Goal: Task Accomplishment & Management: Manage account settings

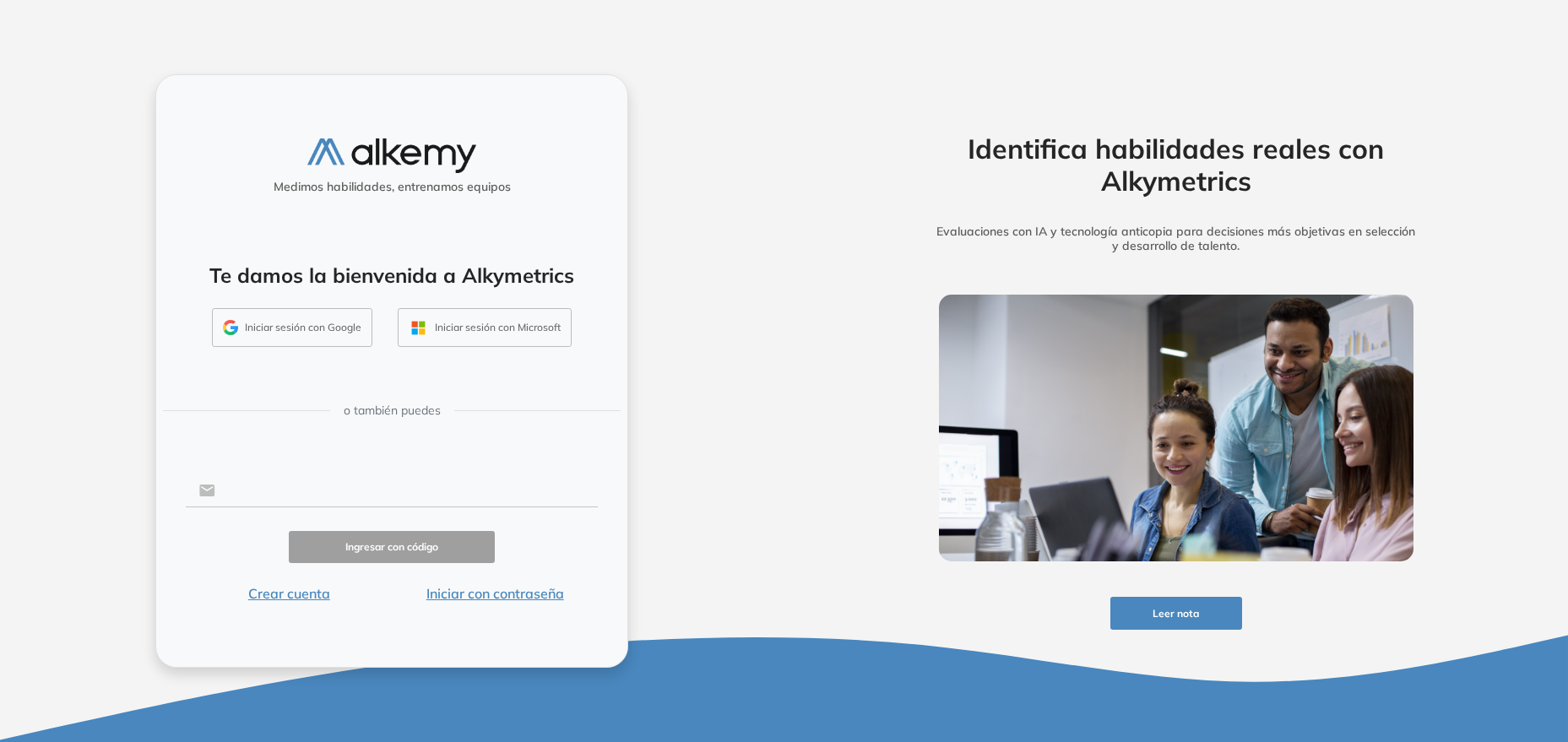
click at [390, 492] on input "text" at bounding box center [406, 491] width 382 height 32
type input "**********"
click at [418, 541] on button "Ingresar con código" at bounding box center [392, 547] width 206 height 33
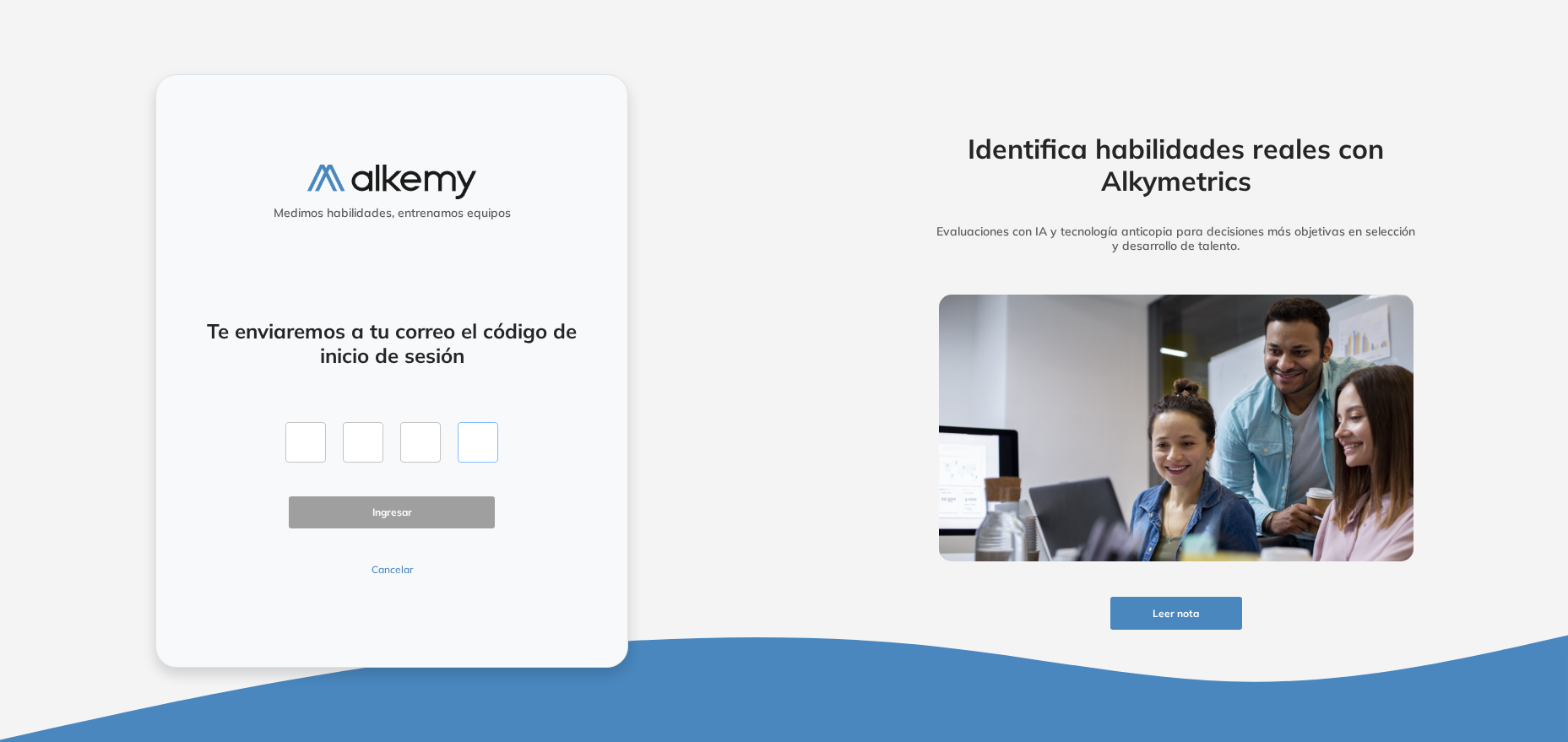
paste input "*"
type input "*"
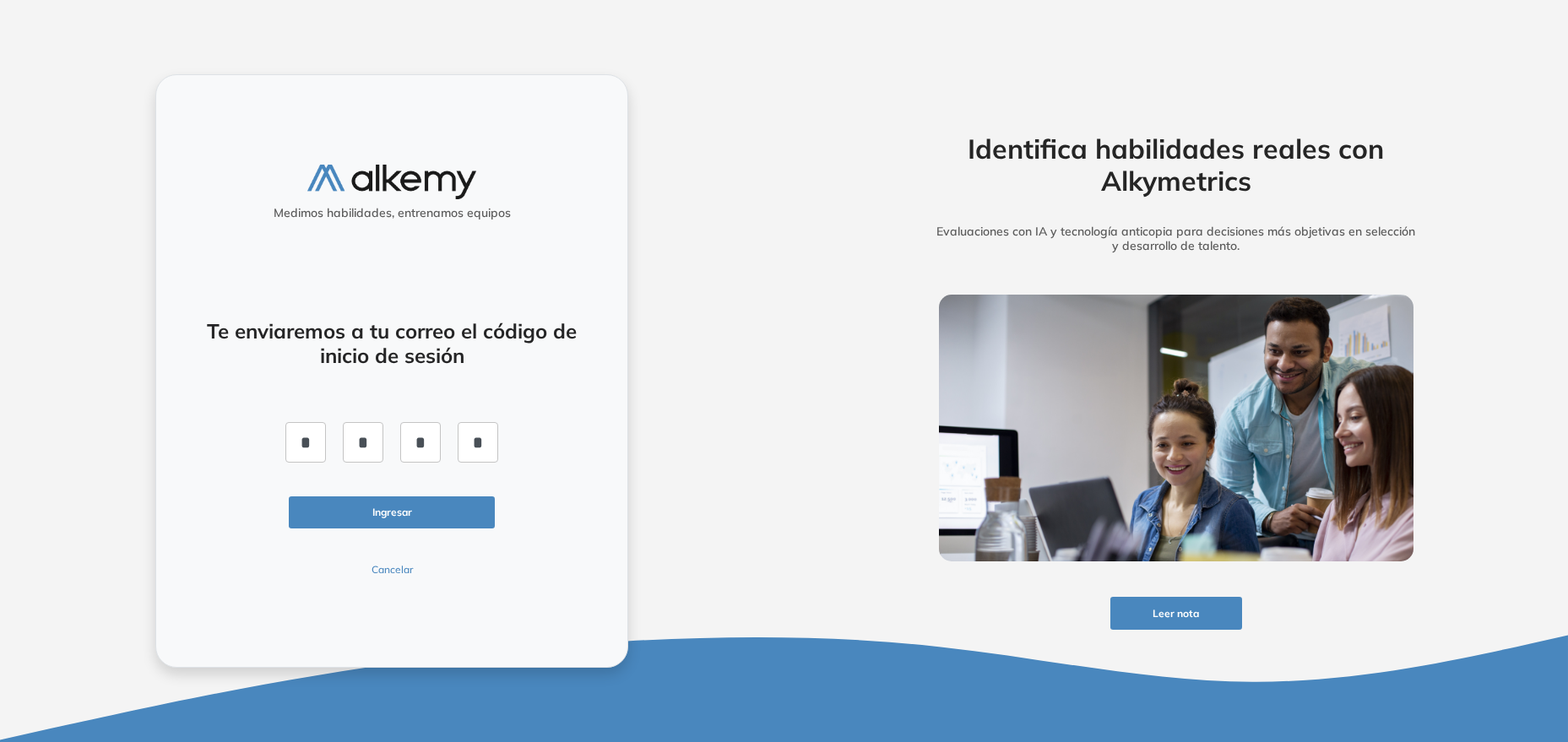
click at [405, 514] on button "Ingresar" at bounding box center [392, 513] width 206 height 33
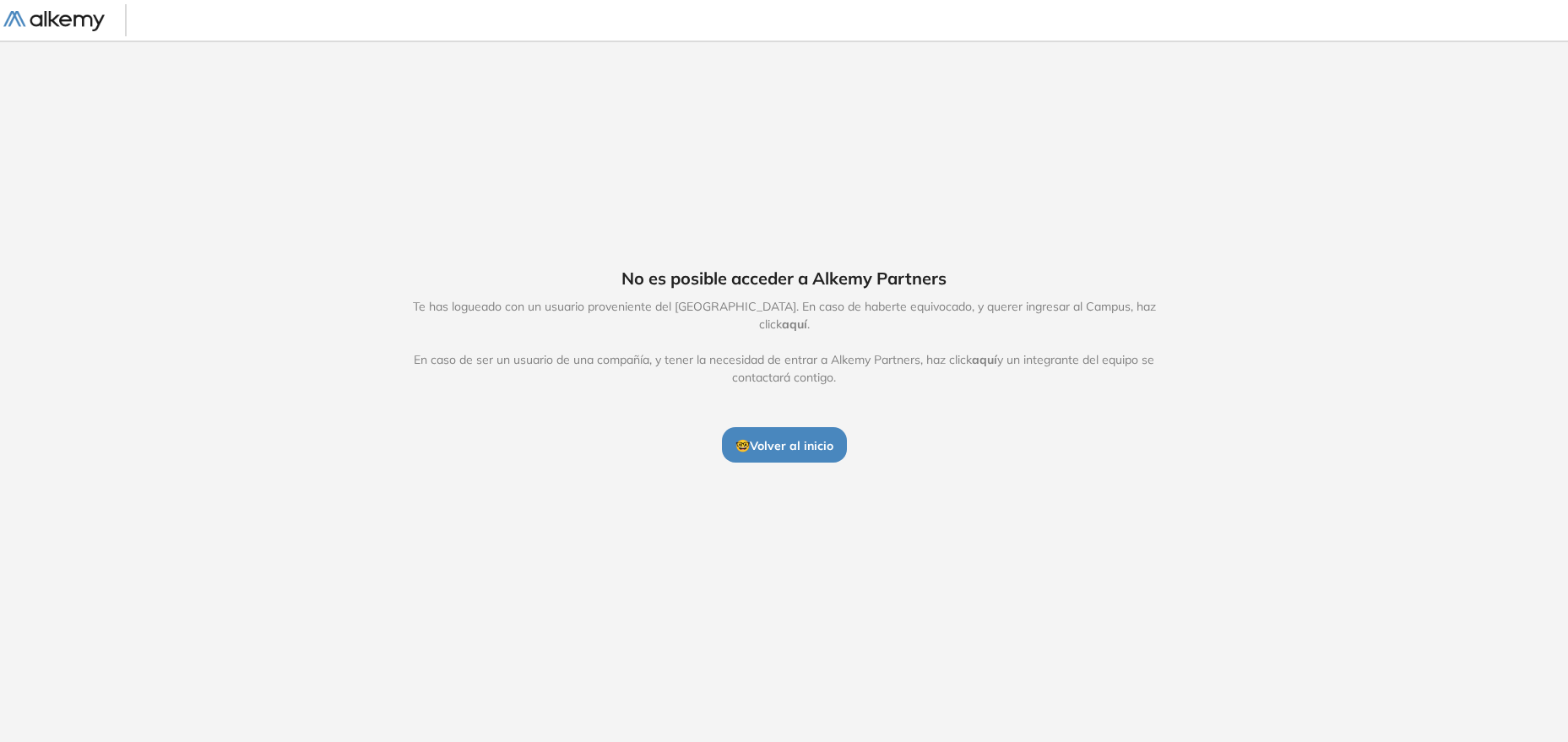
click at [784, 438] on span "🤓 Volver al inicio" at bounding box center [784, 445] width 98 height 15
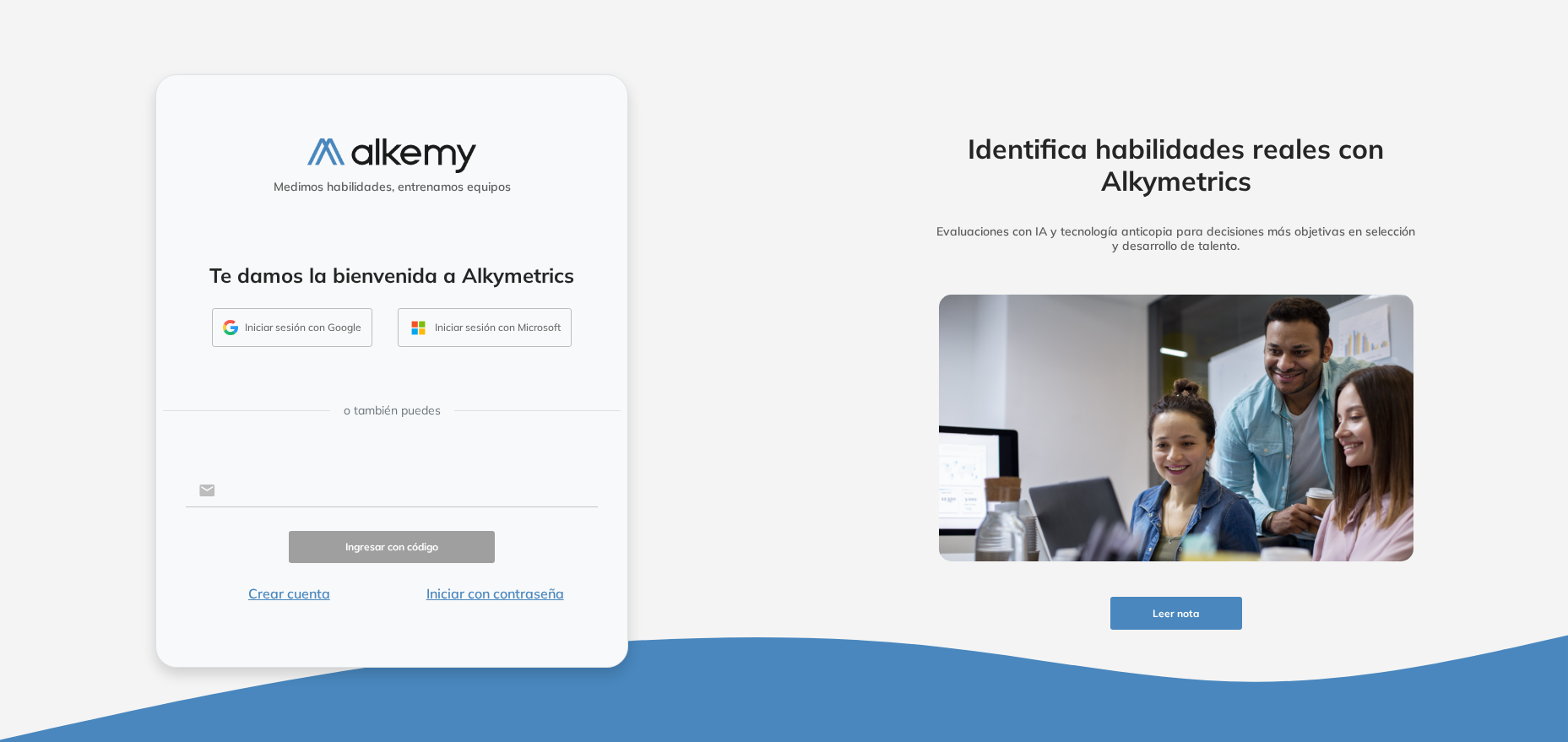
click at [398, 504] on input "text" at bounding box center [406, 491] width 382 height 32
type input "**********"
click at [406, 536] on button "Ingresar con código" at bounding box center [392, 547] width 206 height 33
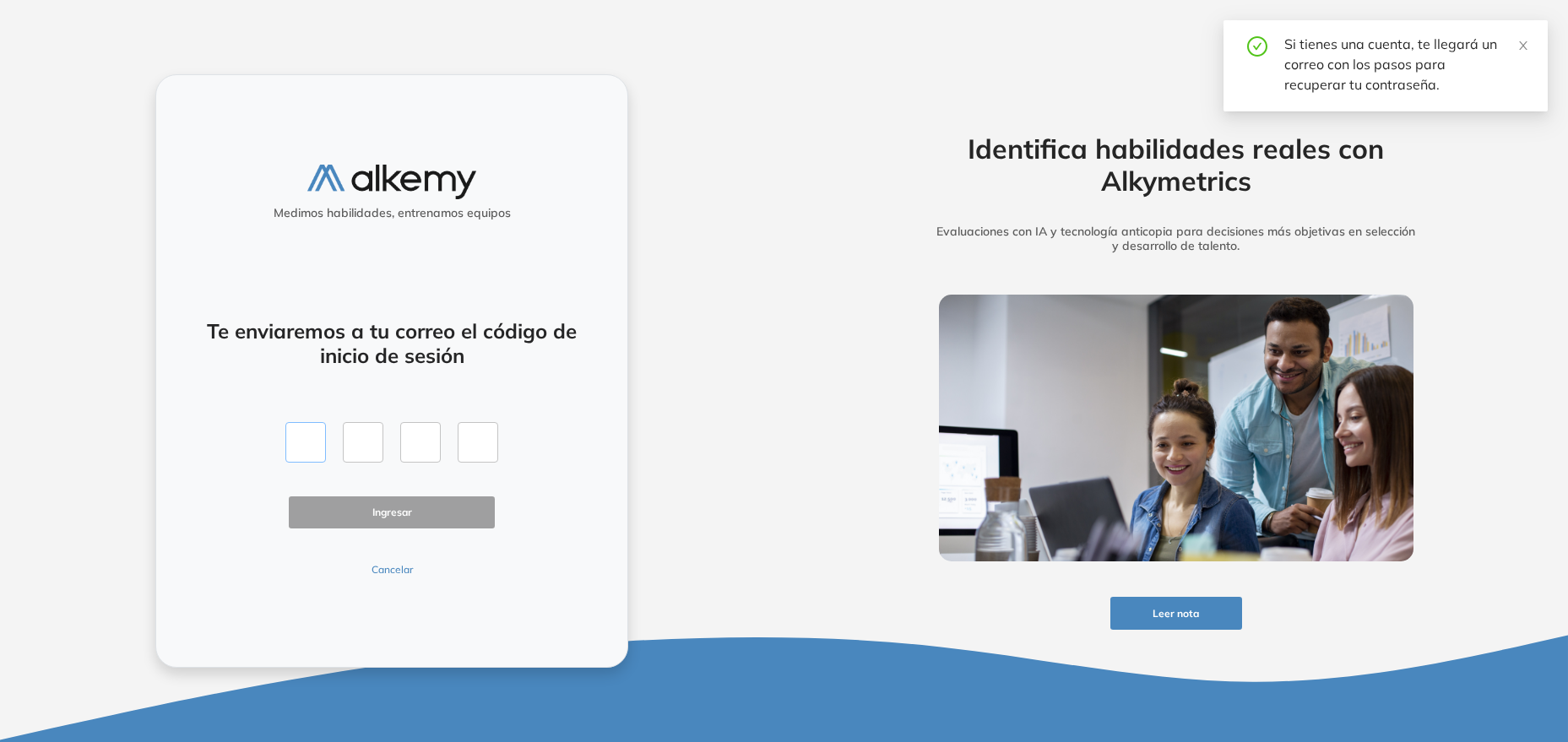
click at [306, 440] on input "text" at bounding box center [305, 442] width 41 height 41
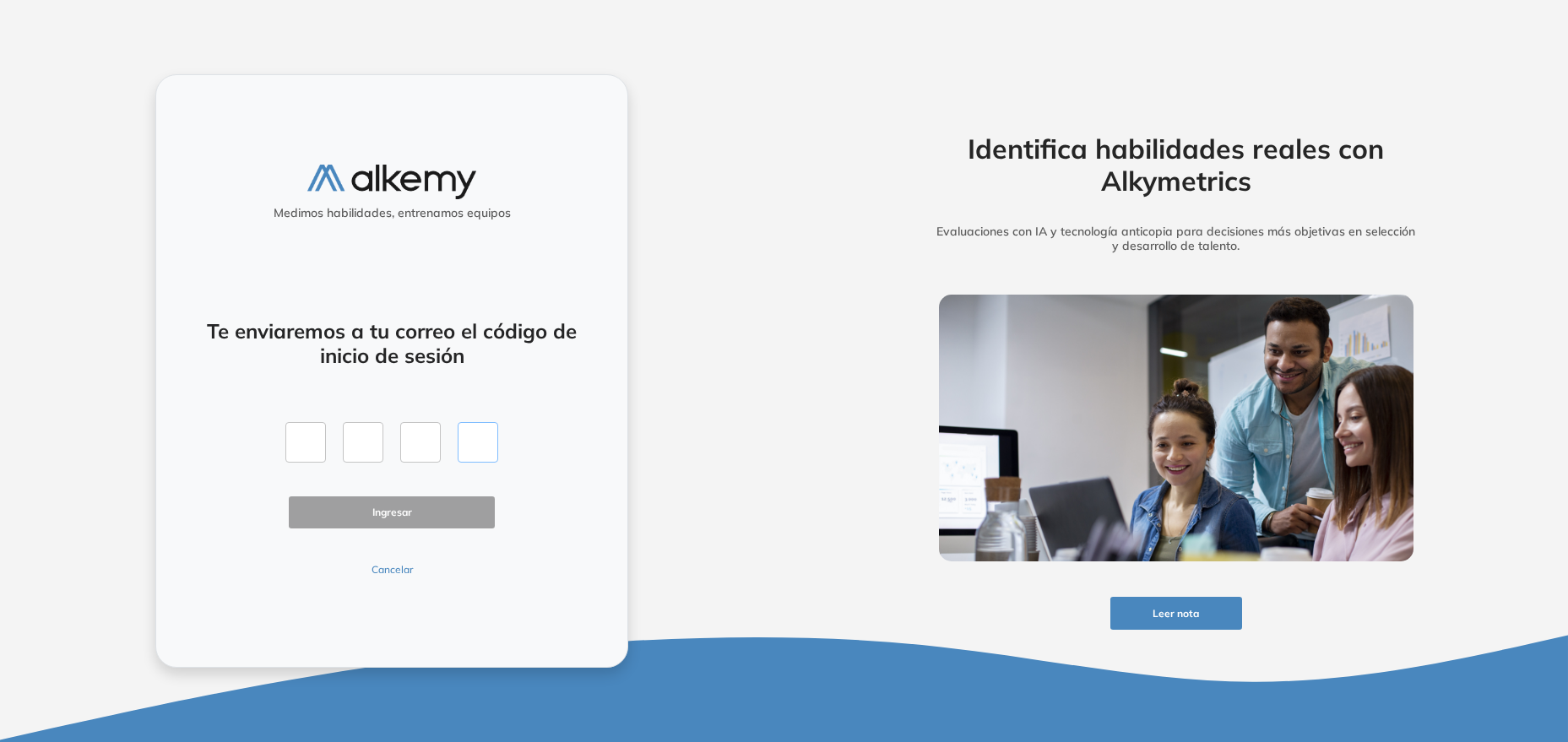
paste input "*"
type input "*"
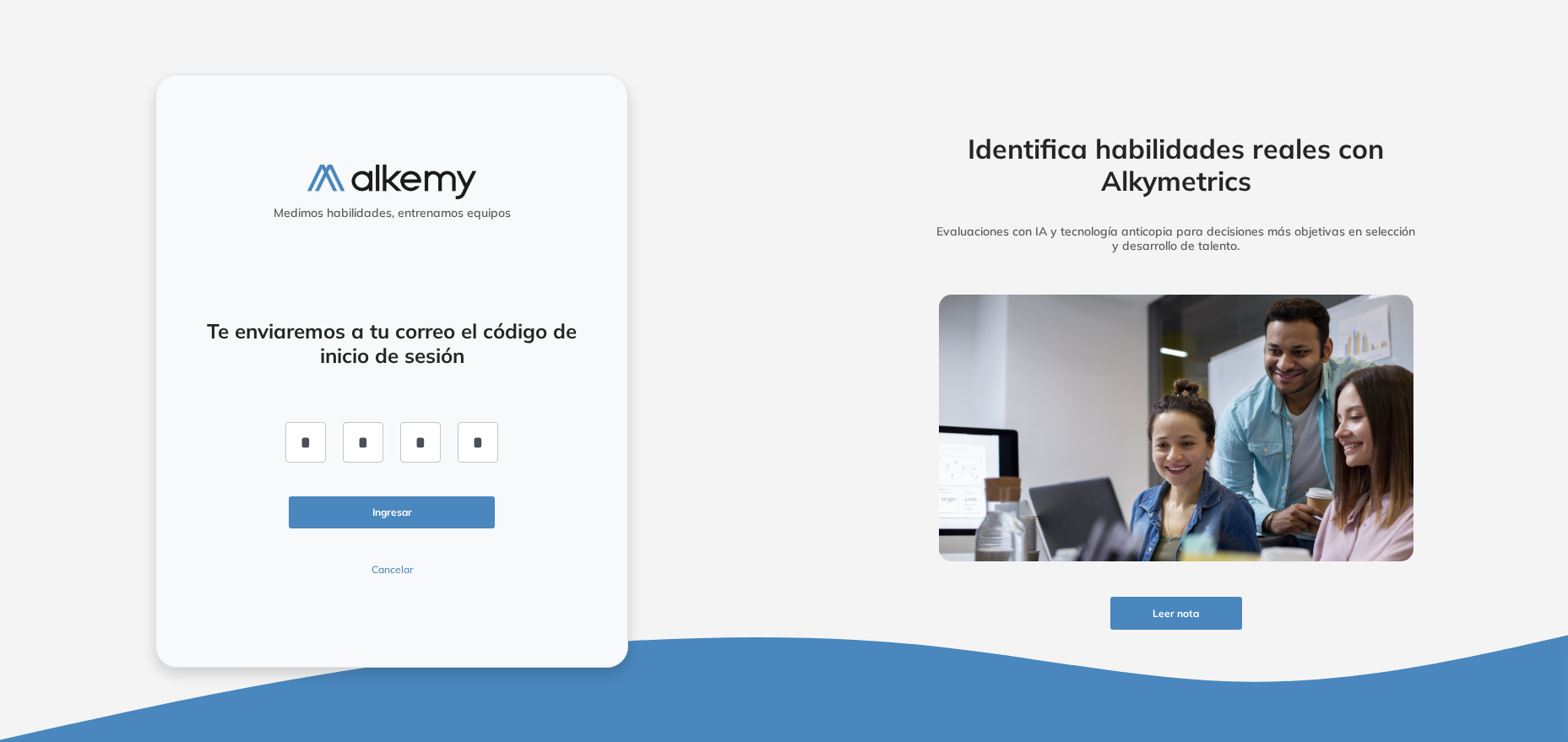
click at [413, 511] on button "Ingresar" at bounding box center [392, 513] width 206 height 33
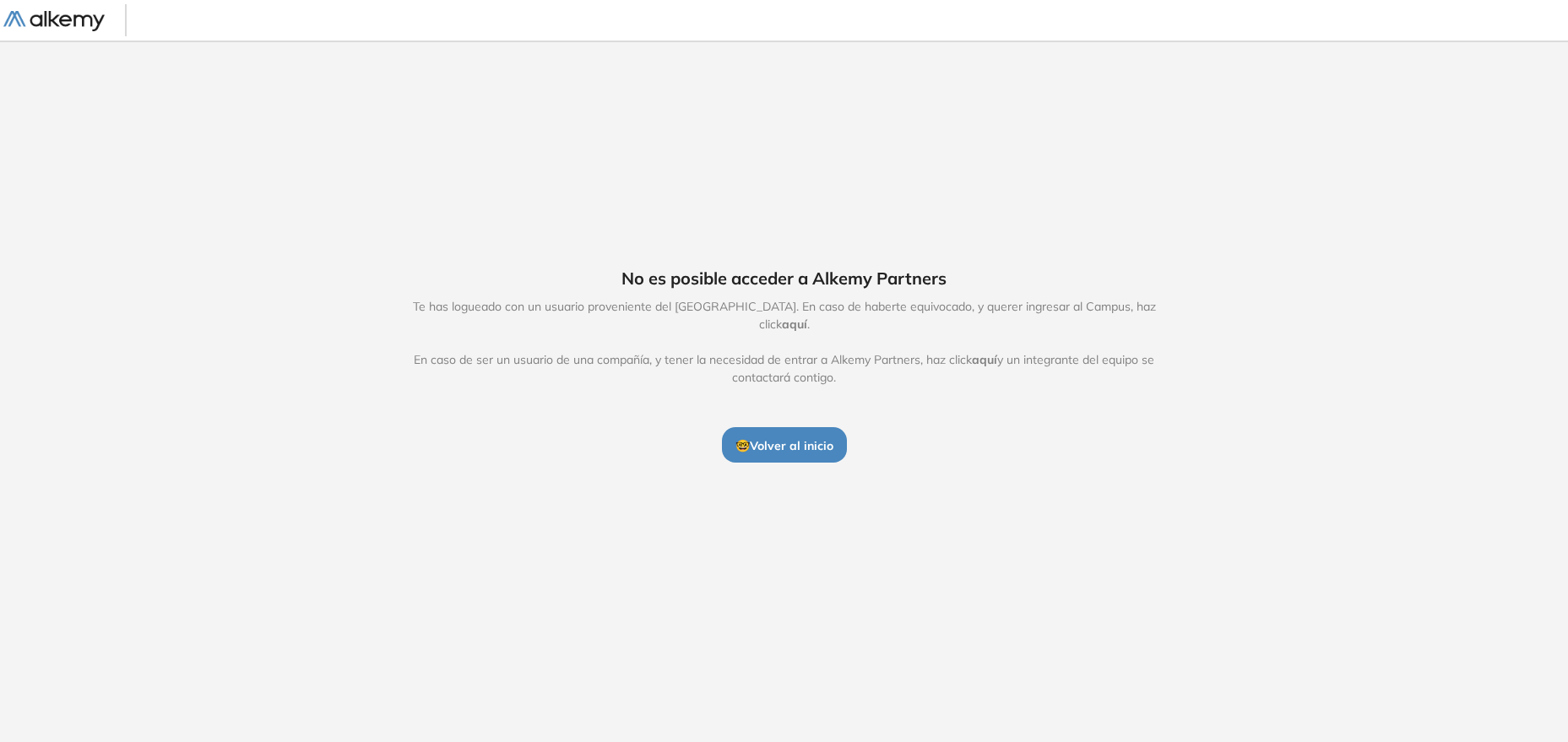
click at [791, 438] on span "🤓 Volver al inicio" at bounding box center [784, 445] width 98 height 15
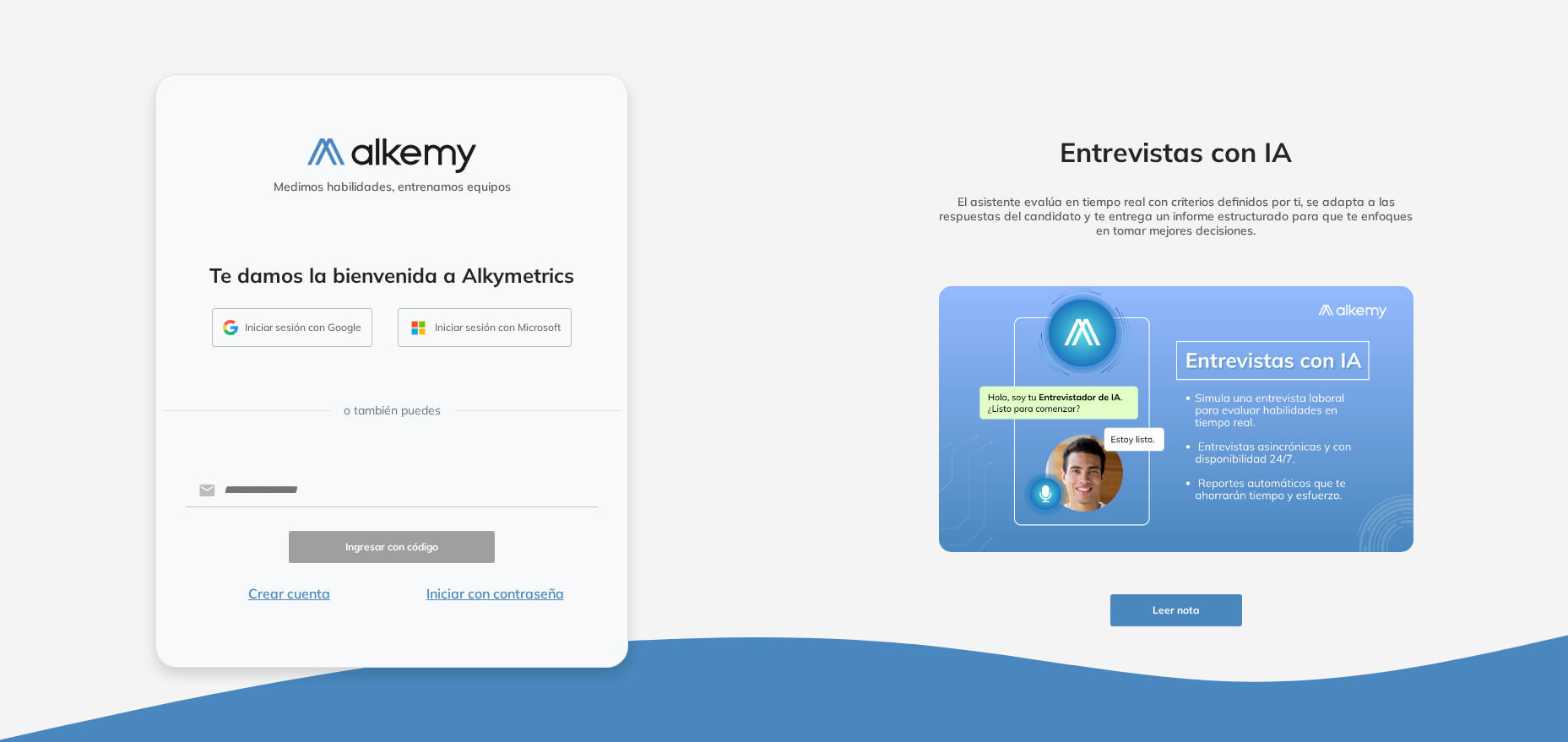
click at [315, 326] on button "Iniciar sesión con Google" at bounding box center [292, 327] width 160 height 39
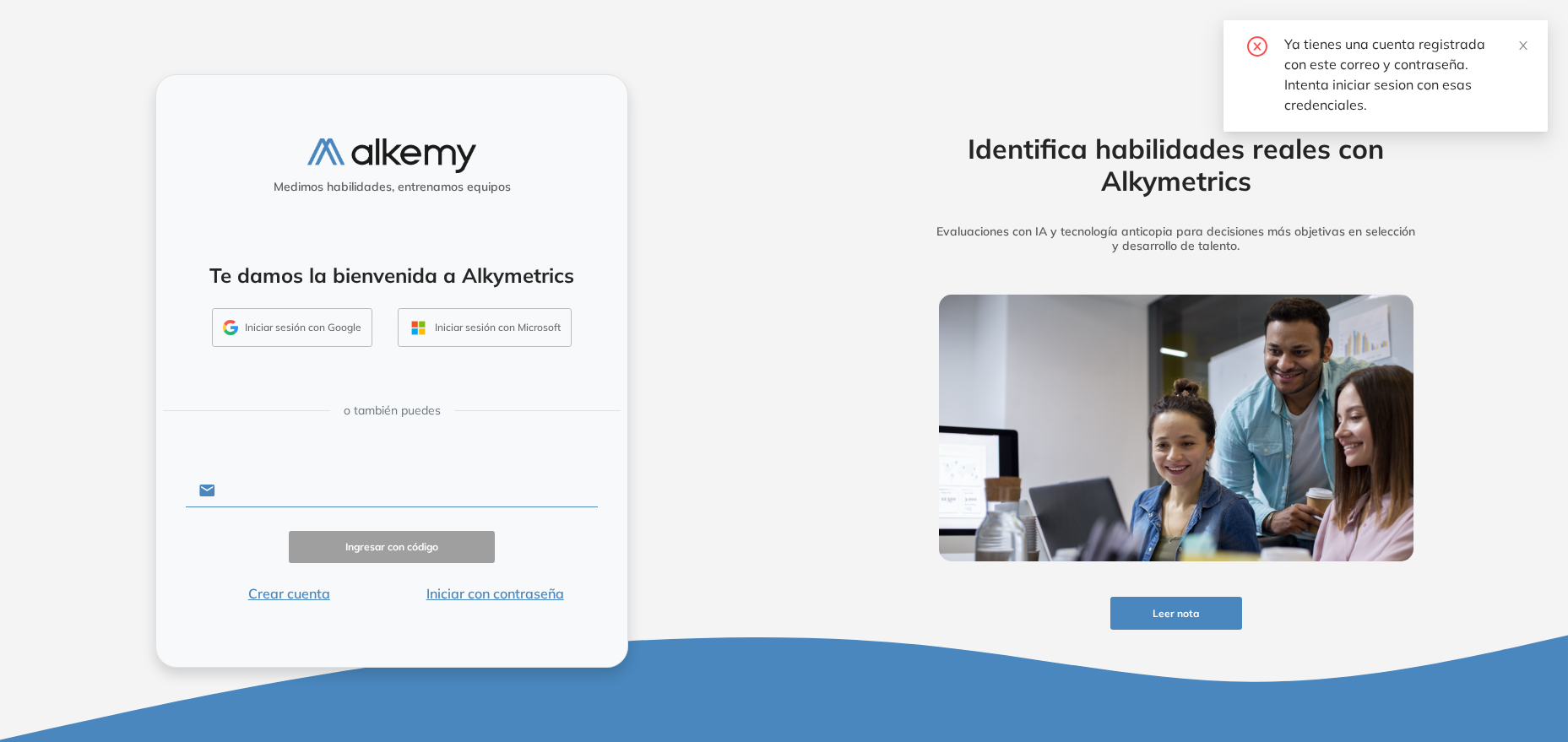
click at [383, 496] on input "text" at bounding box center [406, 491] width 382 height 32
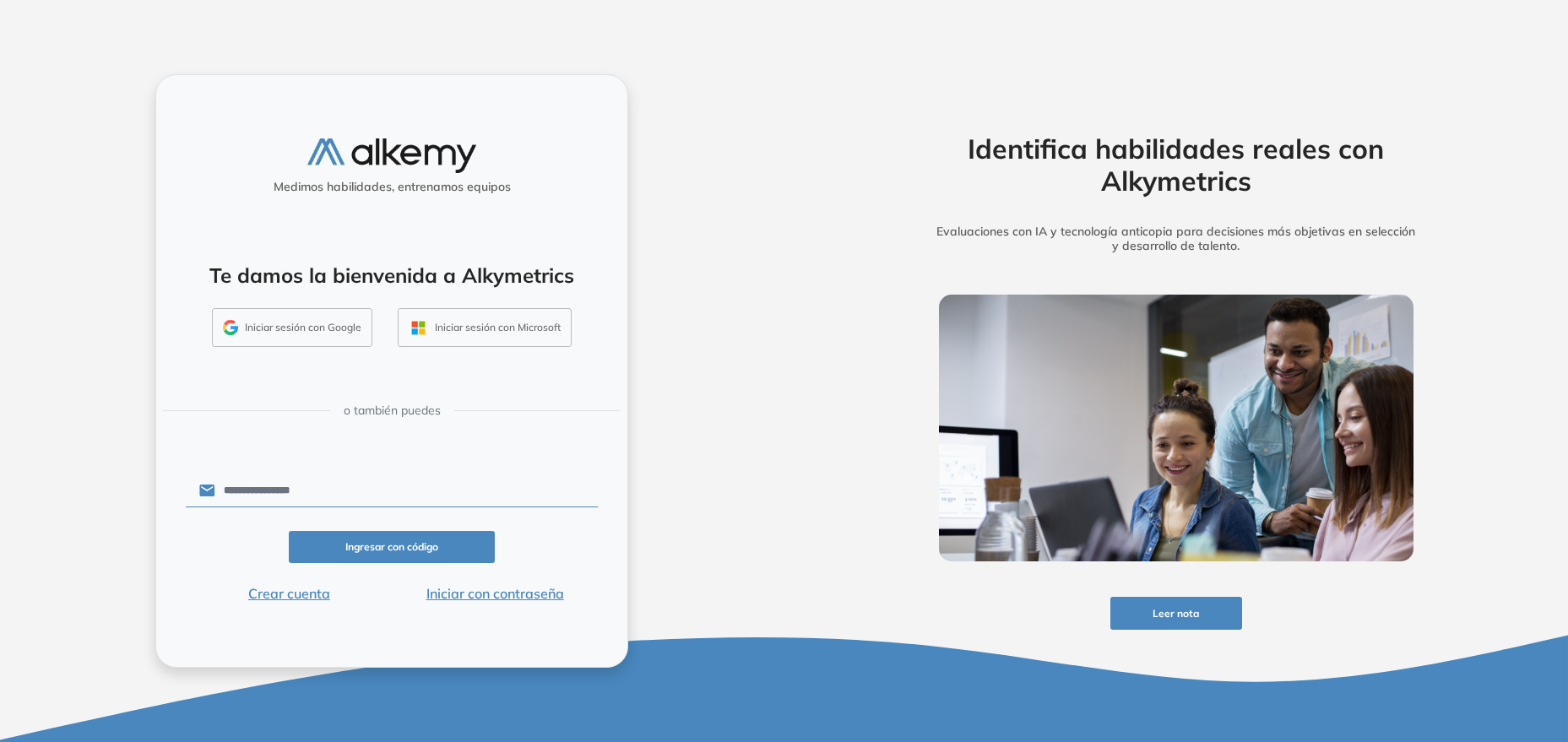
click at [465, 595] on button "Iniciar con contraseña" at bounding box center [494, 592] width 206 height 20
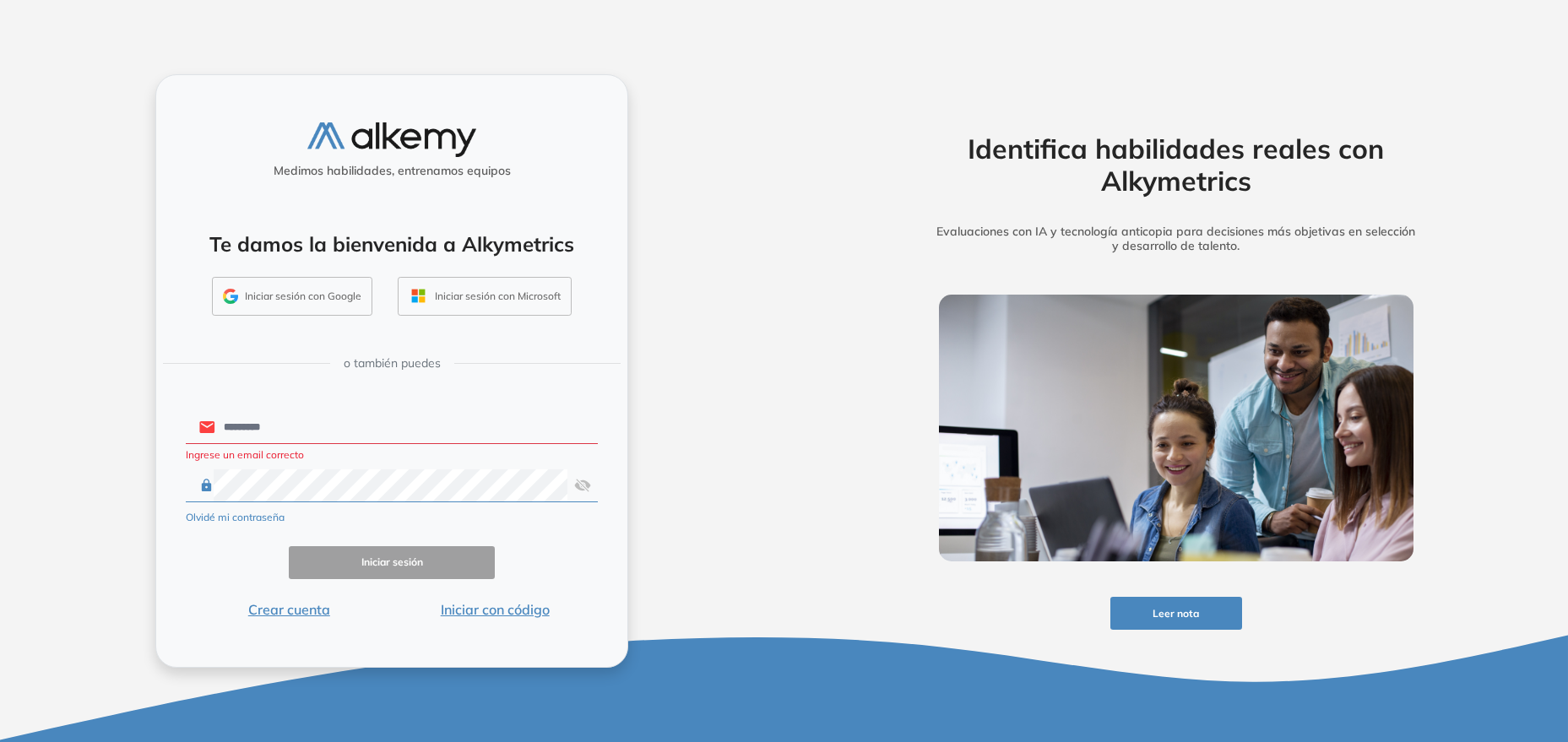
click at [327, 428] on input "*********" at bounding box center [406, 427] width 382 height 32
type input "**********"
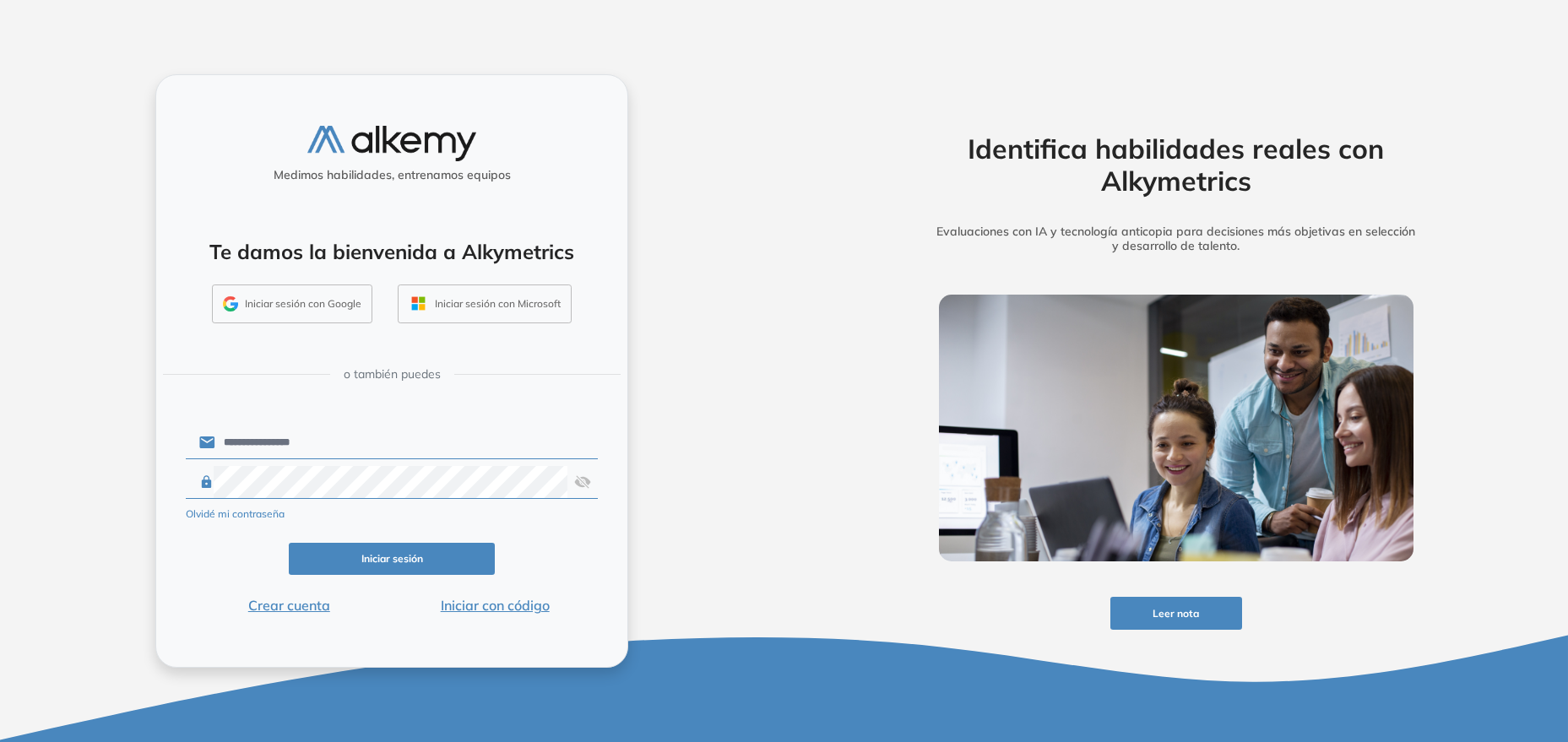
click at [384, 561] on button "Iniciar sesión" at bounding box center [392, 559] width 206 height 33
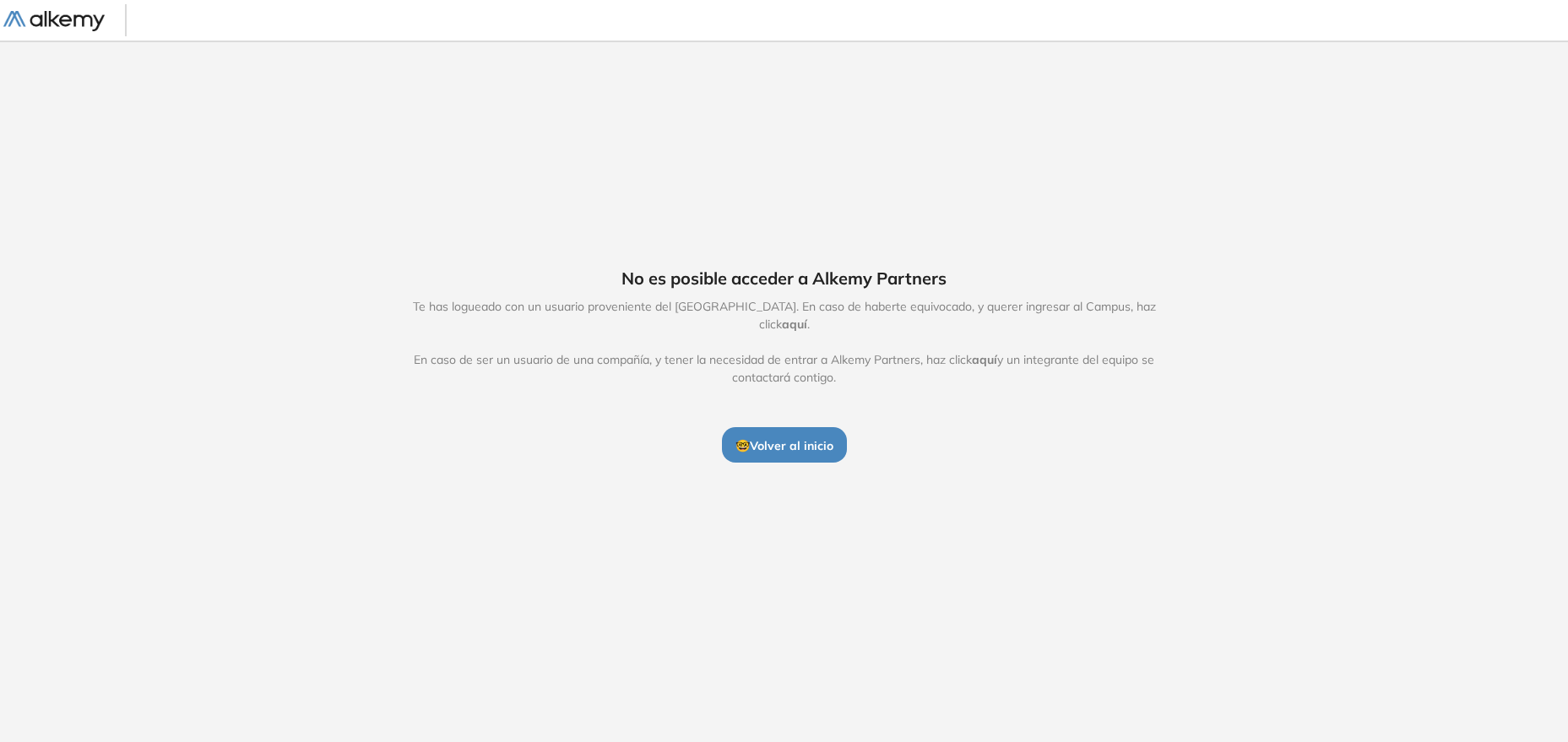
click at [793, 438] on span "🤓 Volver al inicio" at bounding box center [784, 445] width 98 height 15
